Goal: Find specific page/section: Find specific page/section

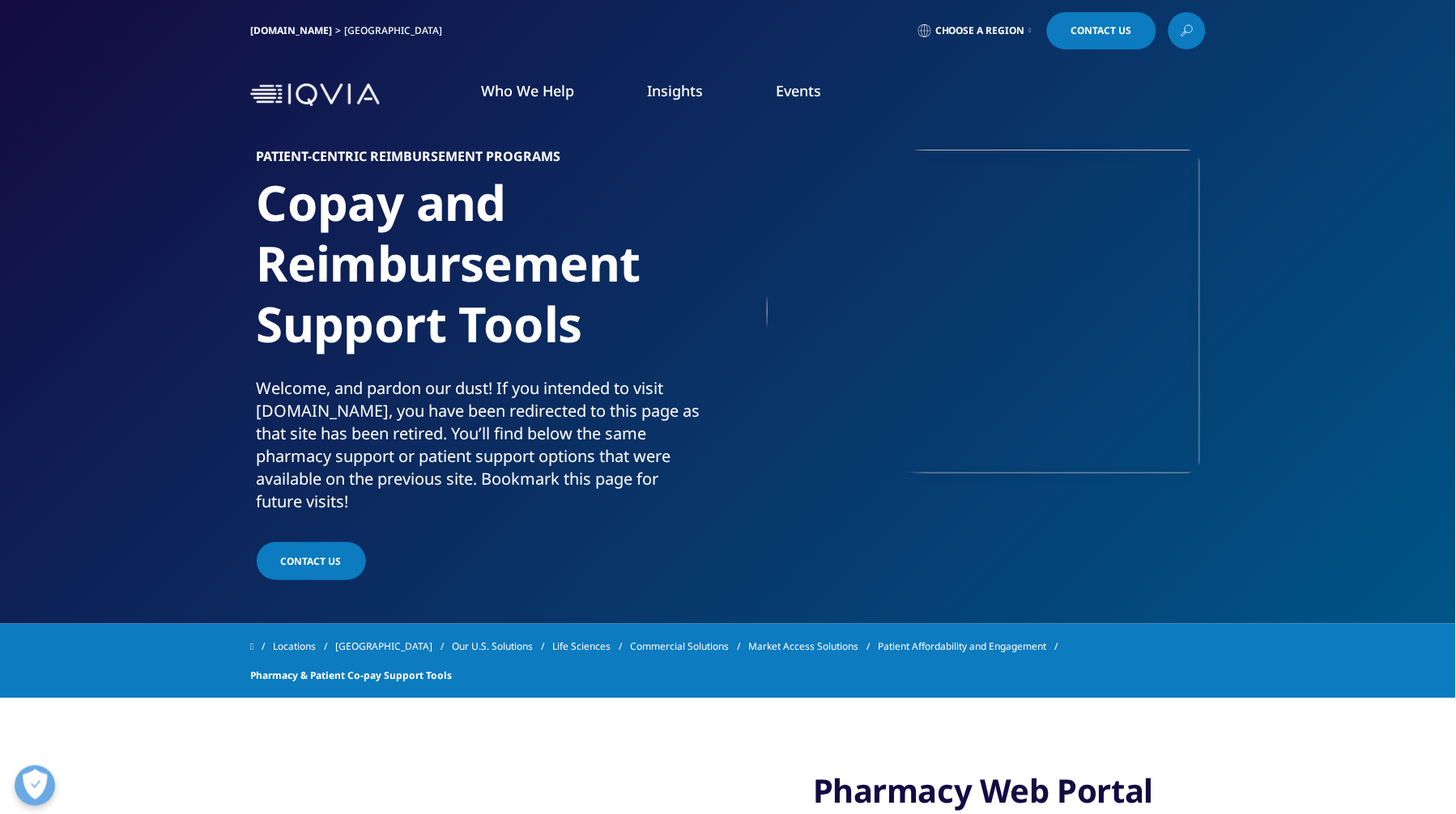
click at [608, 610] on section "Patient-centric Reimbursement Programs Copay and Reimbursement Support Tools We…" at bounding box center [728, 312] width 1456 height 624
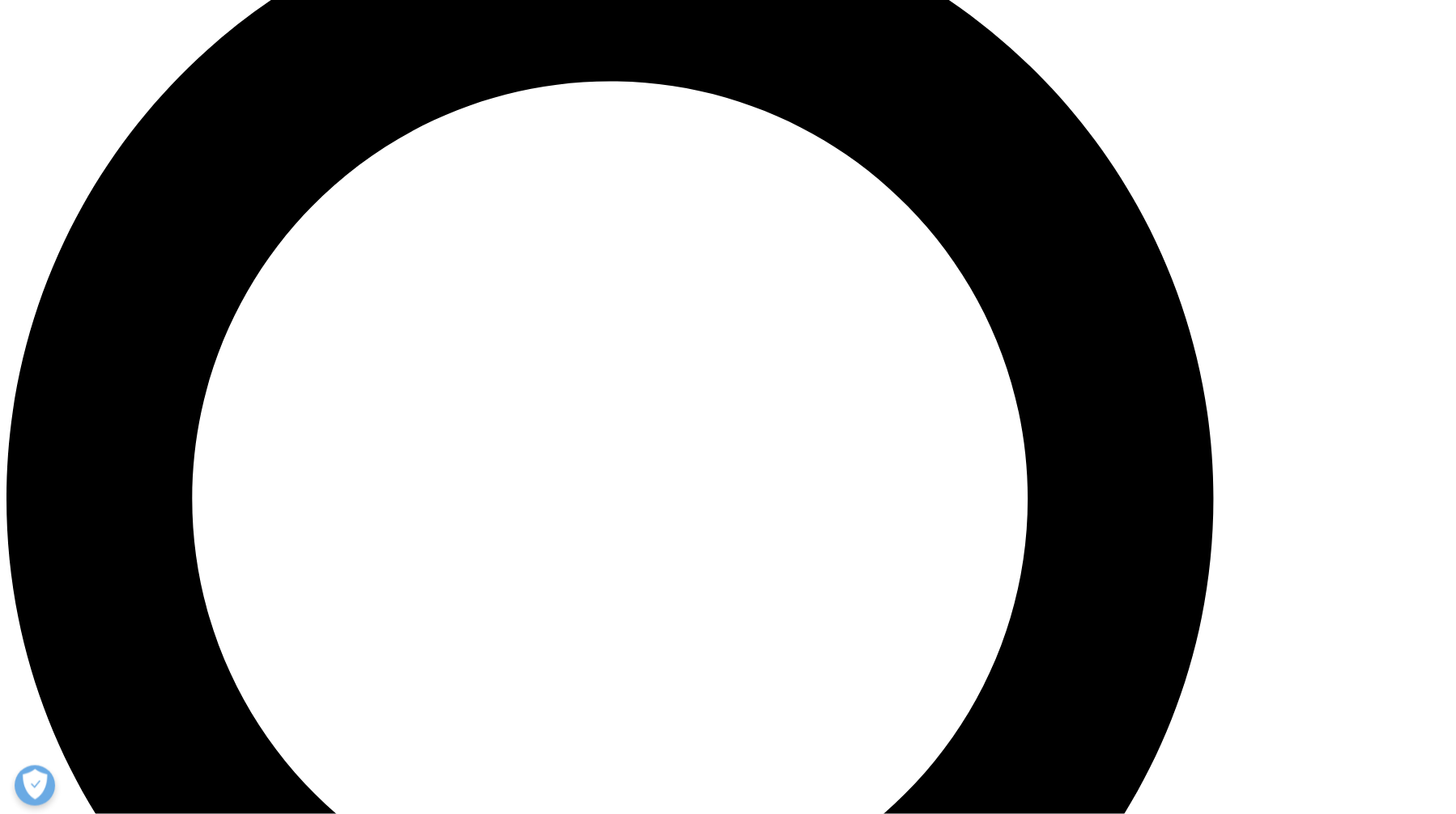
scroll to position [1619, 0]
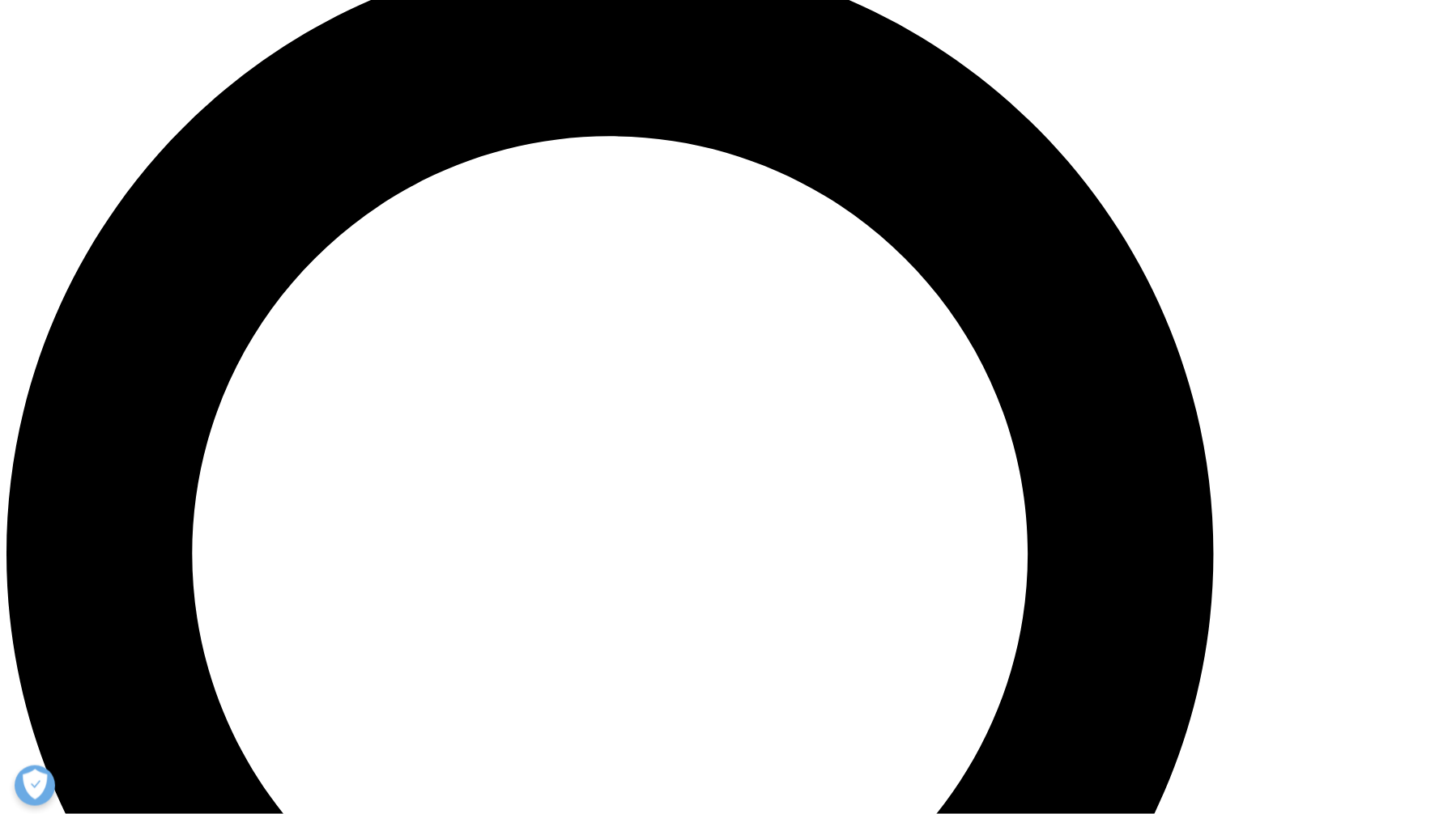
scroll to position [1528, 0]
